Goal: Information Seeking & Learning: Find specific fact

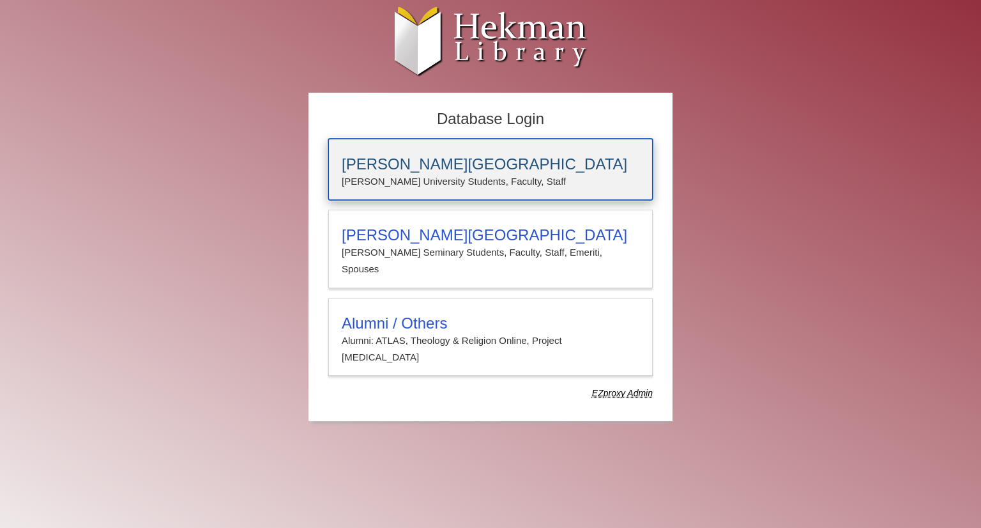
click at [459, 169] on h3 "[PERSON_NAME][GEOGRAPHIC_DATA]" at bounding box center [491, 164] width 298 height 18
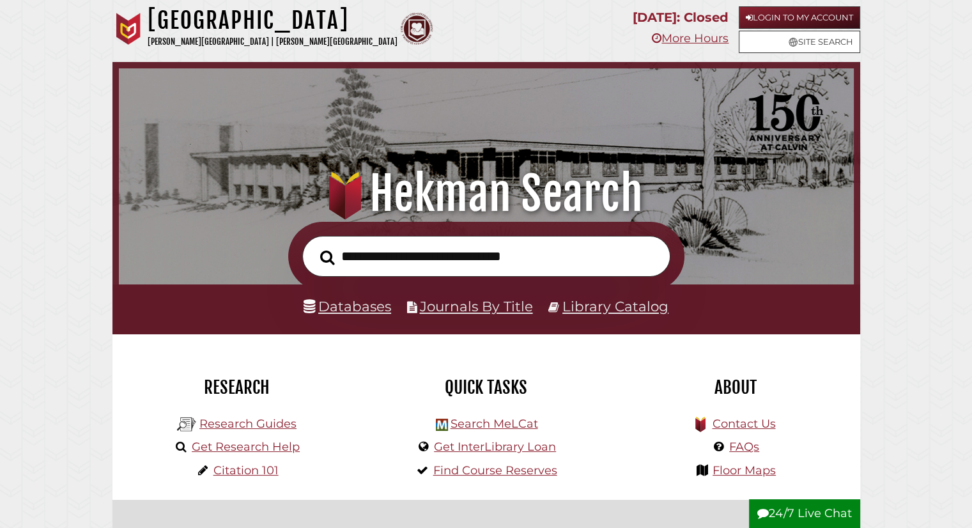
scroll to position [243, 728]
click at [403, 242] on input "text" at bounding box center [486, 257] width 368 height 42
type input "**********"
click at [314, 246] on button "Search" at bounding box center [327, 257] width 27 height 22
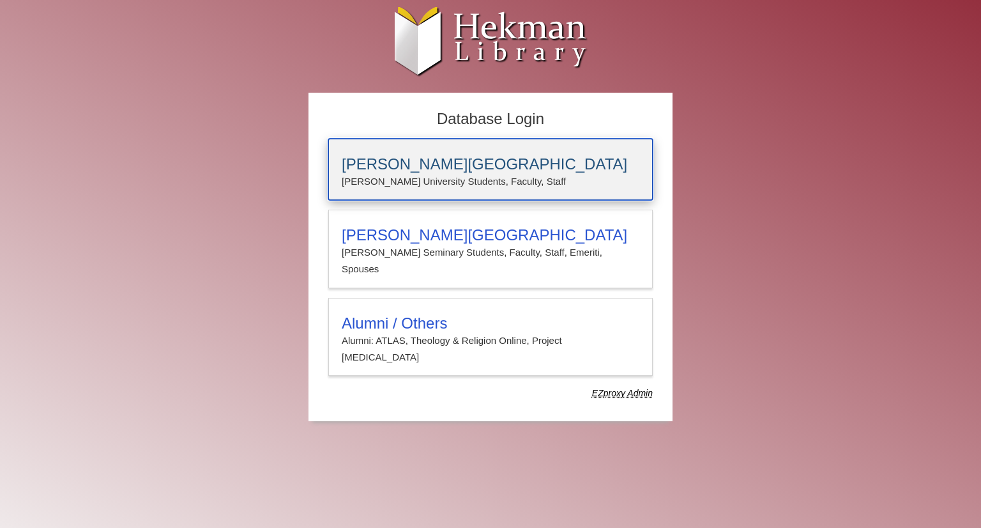
click at [424, 173] on p "[PERSON_NAME] University Students, Faculty, Staff" at bounding box center [491, 181] width 298 height 17
